Goal: Information Seeking & Learning: Find contact information

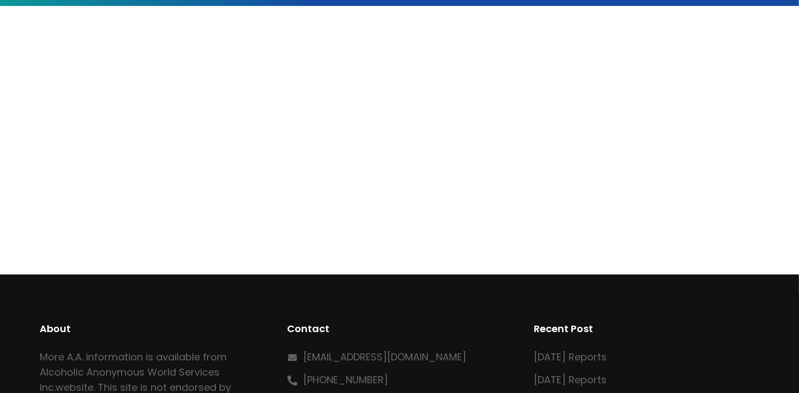
scroll to position [258, 0]
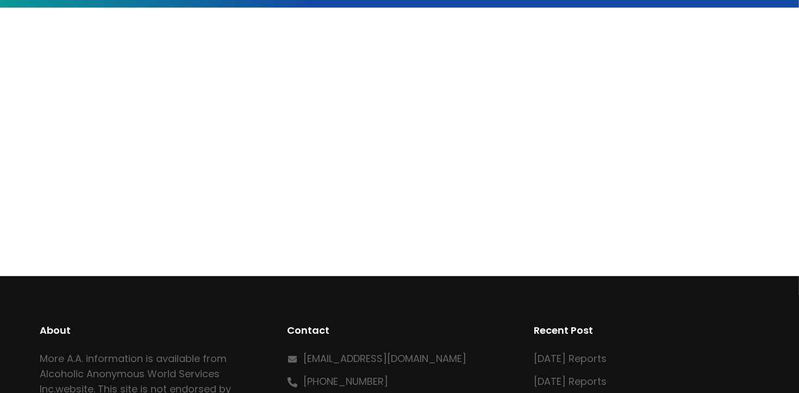
click at [706, 169] on div at bounding box center [399, 135] width 719 height 170
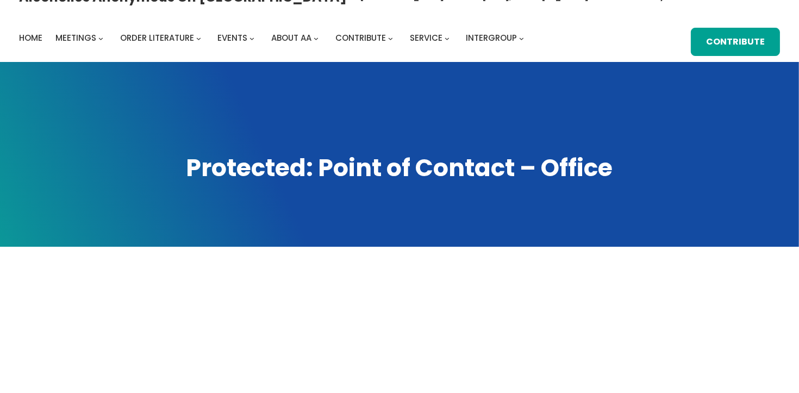
scroll to position [0, 0]
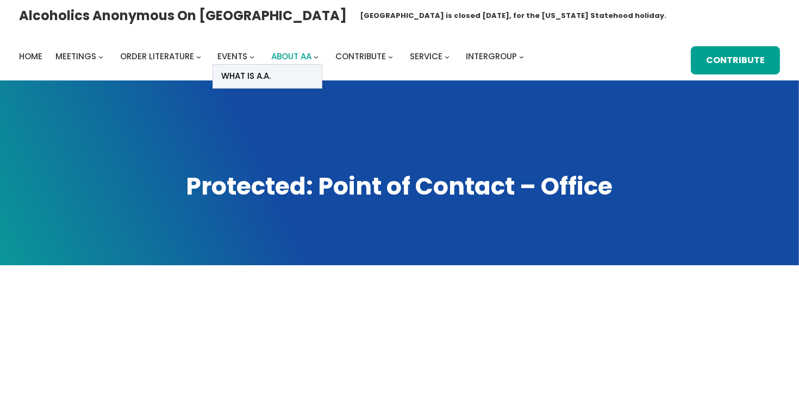
click at [310, 59] on span "About AA" at bounding box center [291, 56] width 40 height 11
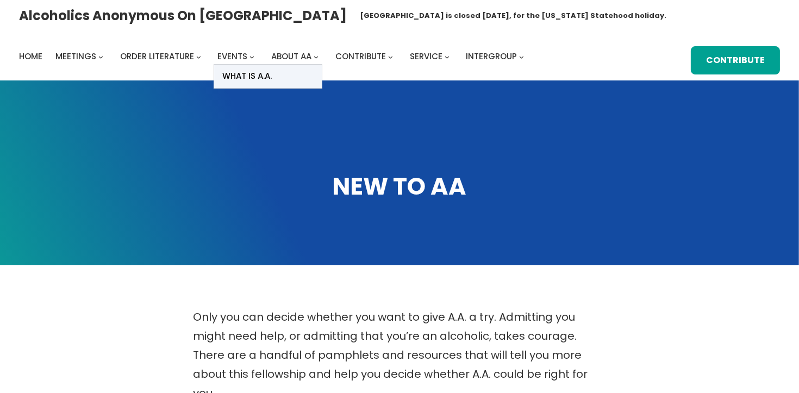
click at [314, 57] on icon "About AA submenu" at bounding box center [316, 57] width 5 height 5
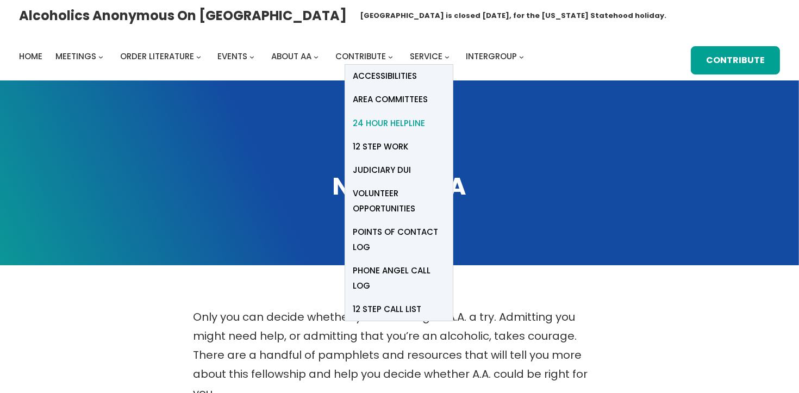
click at [397, 126] on span "24 Hour Helpline" at bounding box center [389, 123] width 72 height 15
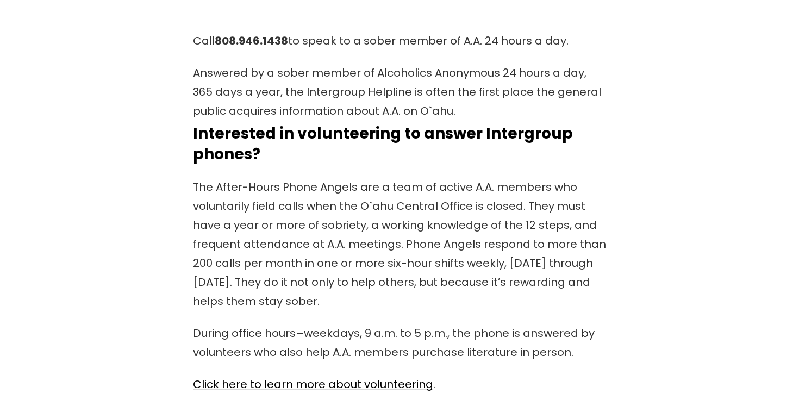
scroll to position [356, 0]
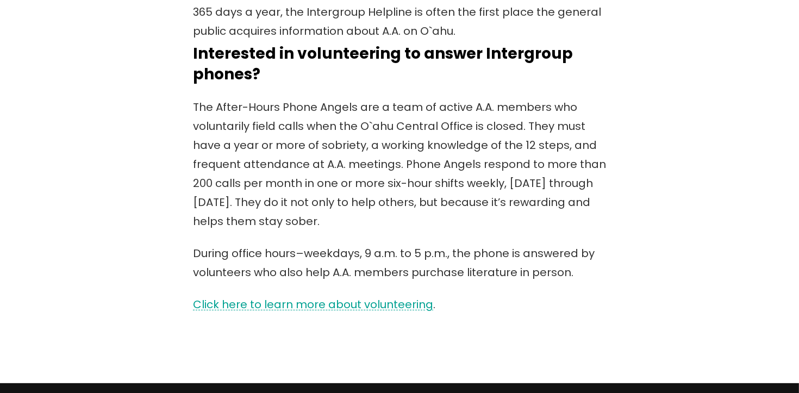
click at [393, 304] on link "Click here to learn more about volunteering" at bounding box center [313, 304] width 240 height 15
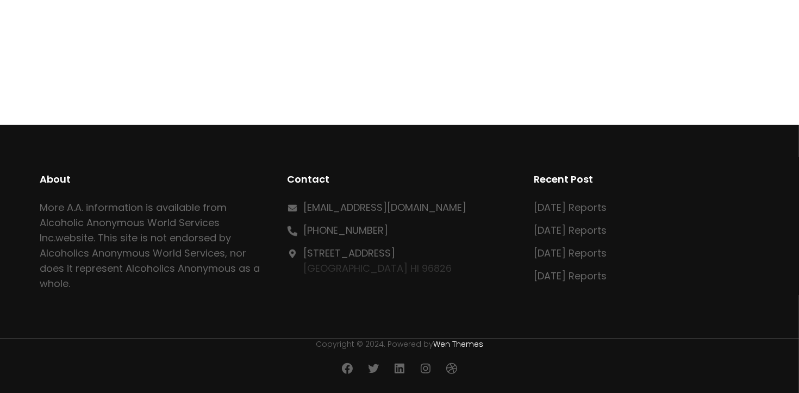
scroll to position [672, 0]
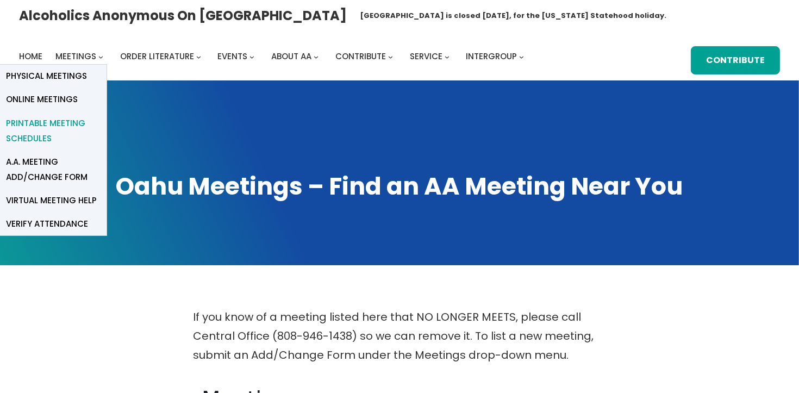
click at [68, 129] on span "Printable Meeting Schedules" at bounding box center [52, 131] width 92 height 30
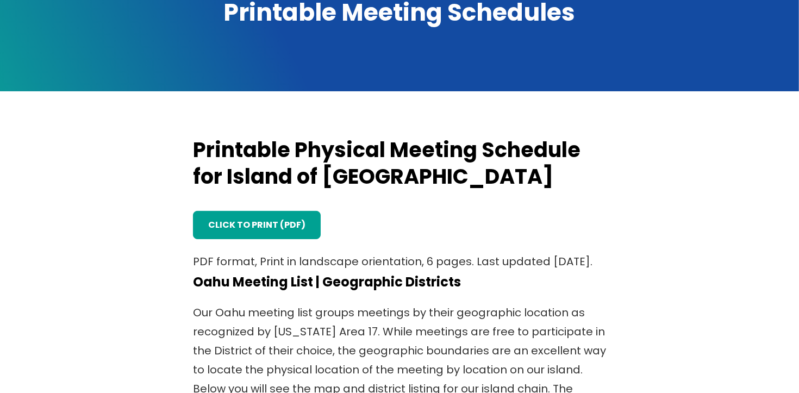
scroll to position [165, 0]
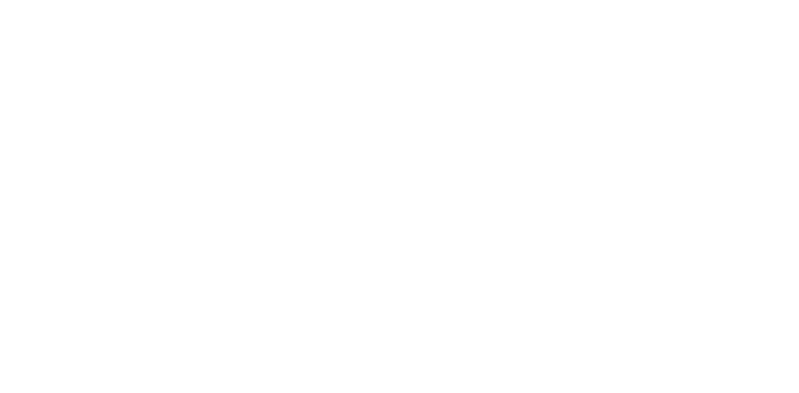
scroll to position [527, 0]
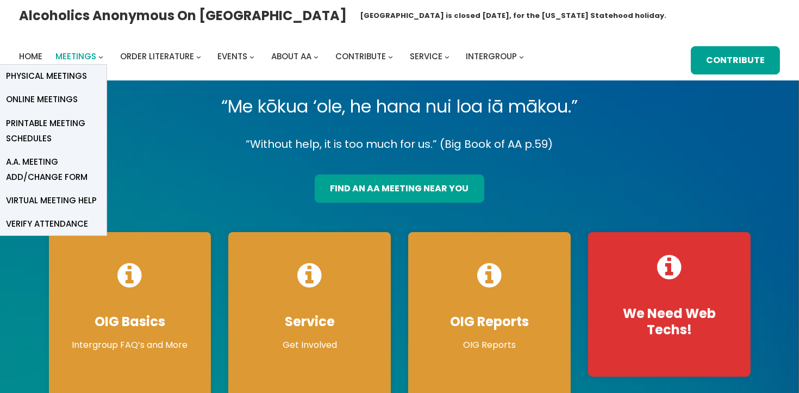
click at [73, 53] on span "Meetings" at bounding box center [75, 56] width 41 height 11
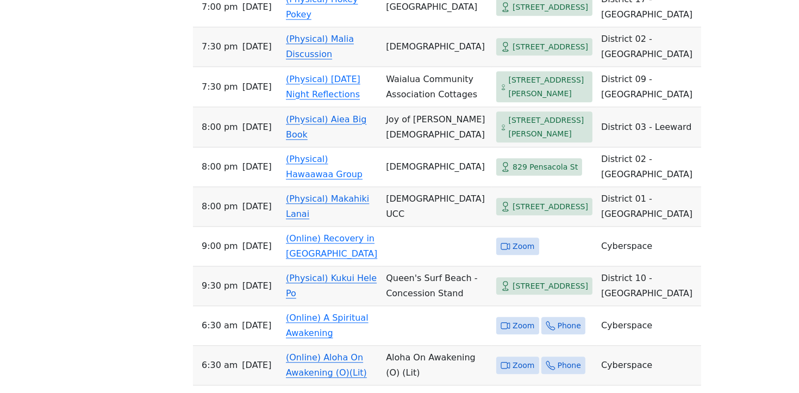
scroll to position [2932, 0]
